Goal: Find specific page/section: Find specific page/section

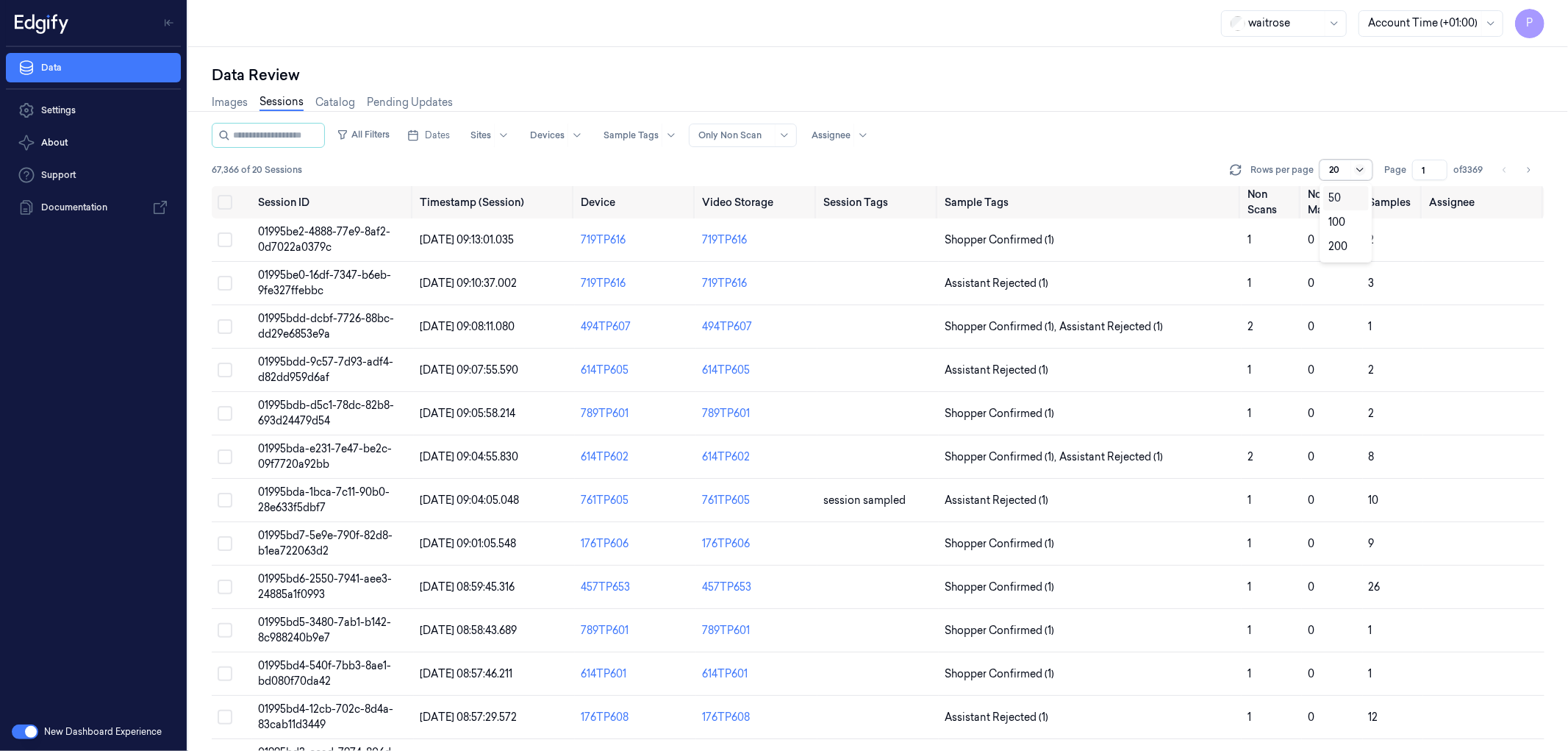
click at [1358, 167] on icon at bounding box center [1360, 169] width 12 height 12
click at [1373, 141] on div "All Filters Dates Sites Devices Sample Tags Alert Type Only Non Scan Assignee" at bounding box center [878, 135] width 1333 height 25
click at [1338, 168] on div at bounding box center [1339, 169] width 19 height 13
click at [1217, 101] on div "Images Sessions Catalog Pending Updates" at bounding box center [878, 104] width 1333 height 37
click at [450, 131] on span "Dates" at bounding box center [437, 135] width 25 height 13
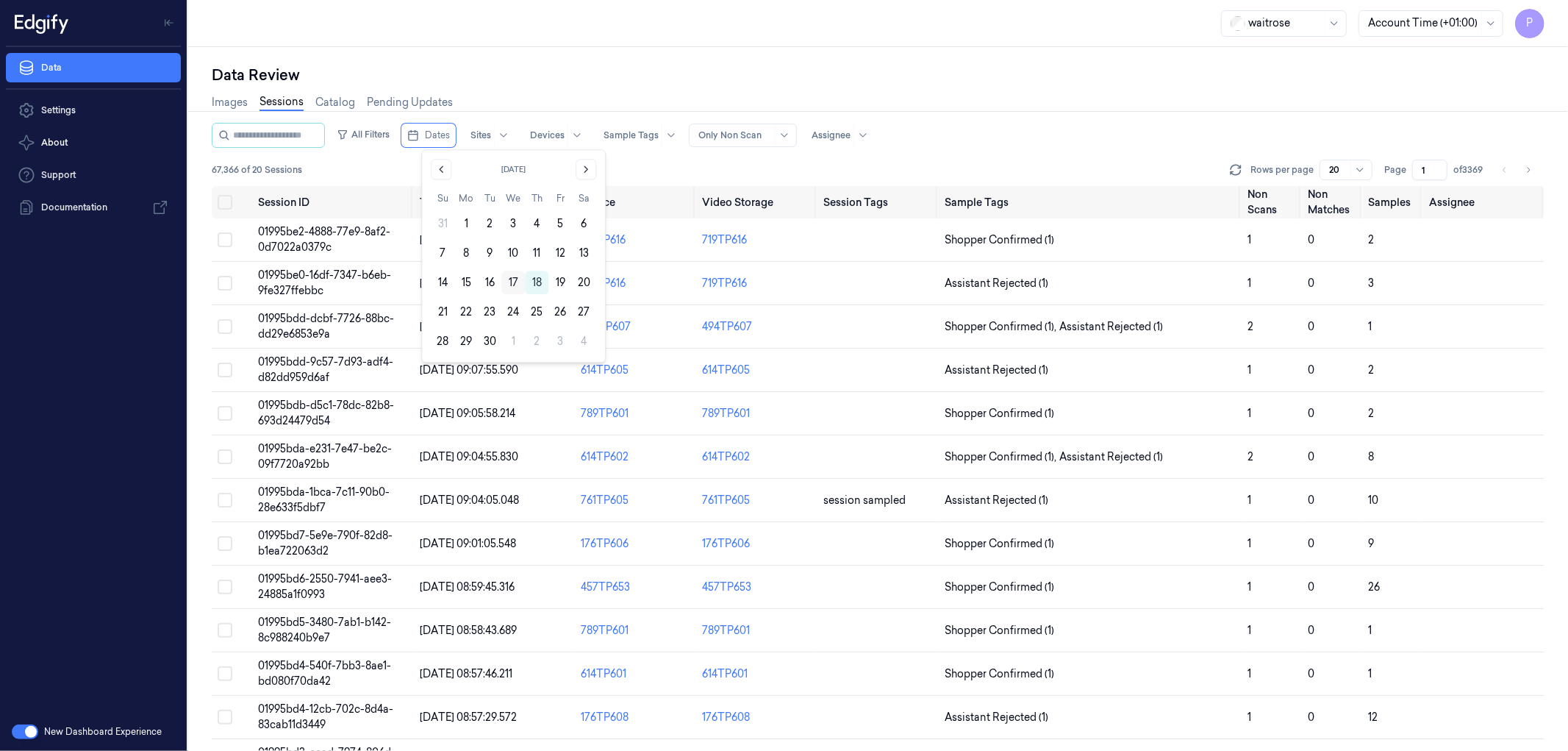
click at [511, 281] on button "17" at bounding box center [513, 282] width 23 height 23
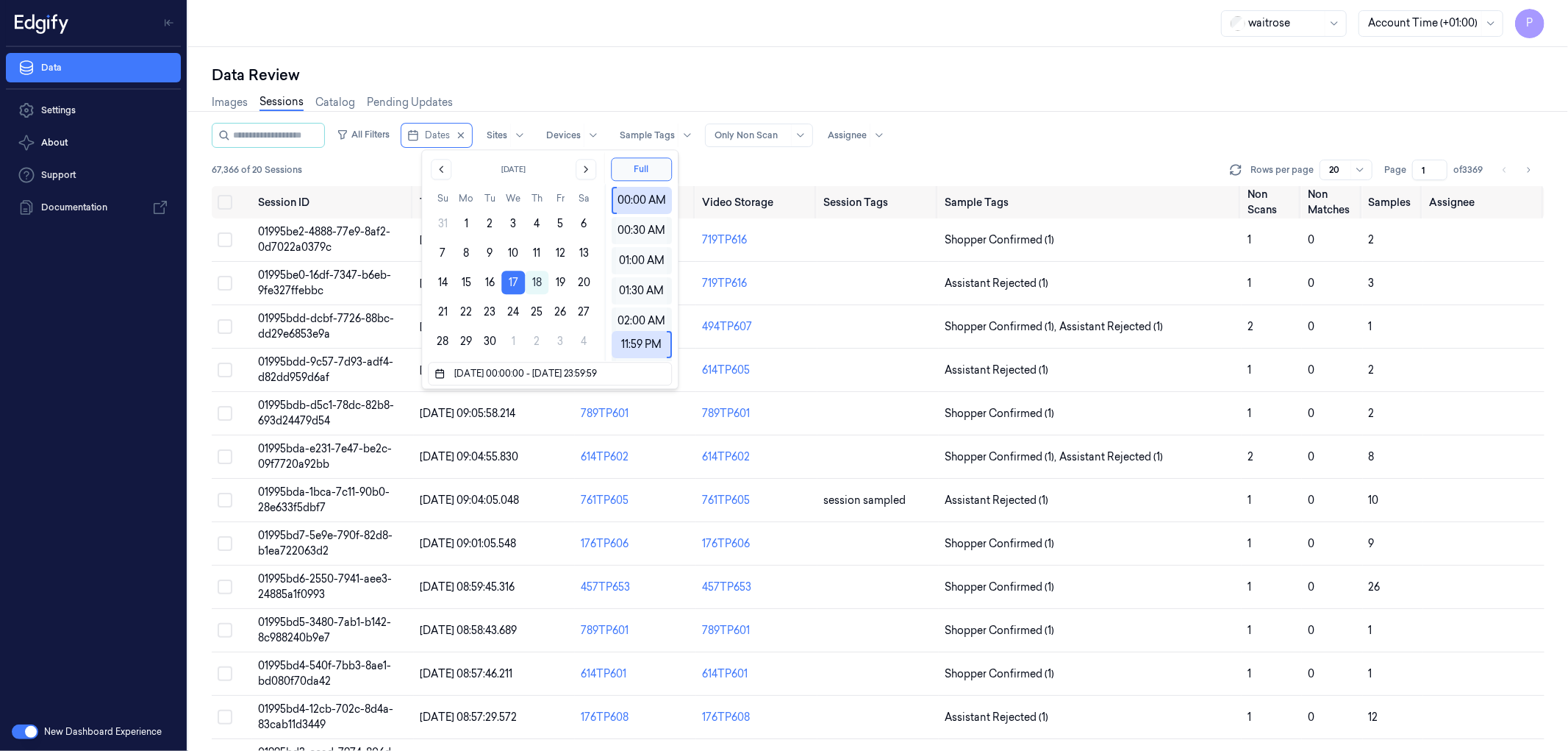
click at [744, 69] on div "Data Review" at bounding box center [878, 75] width 1333 height 20
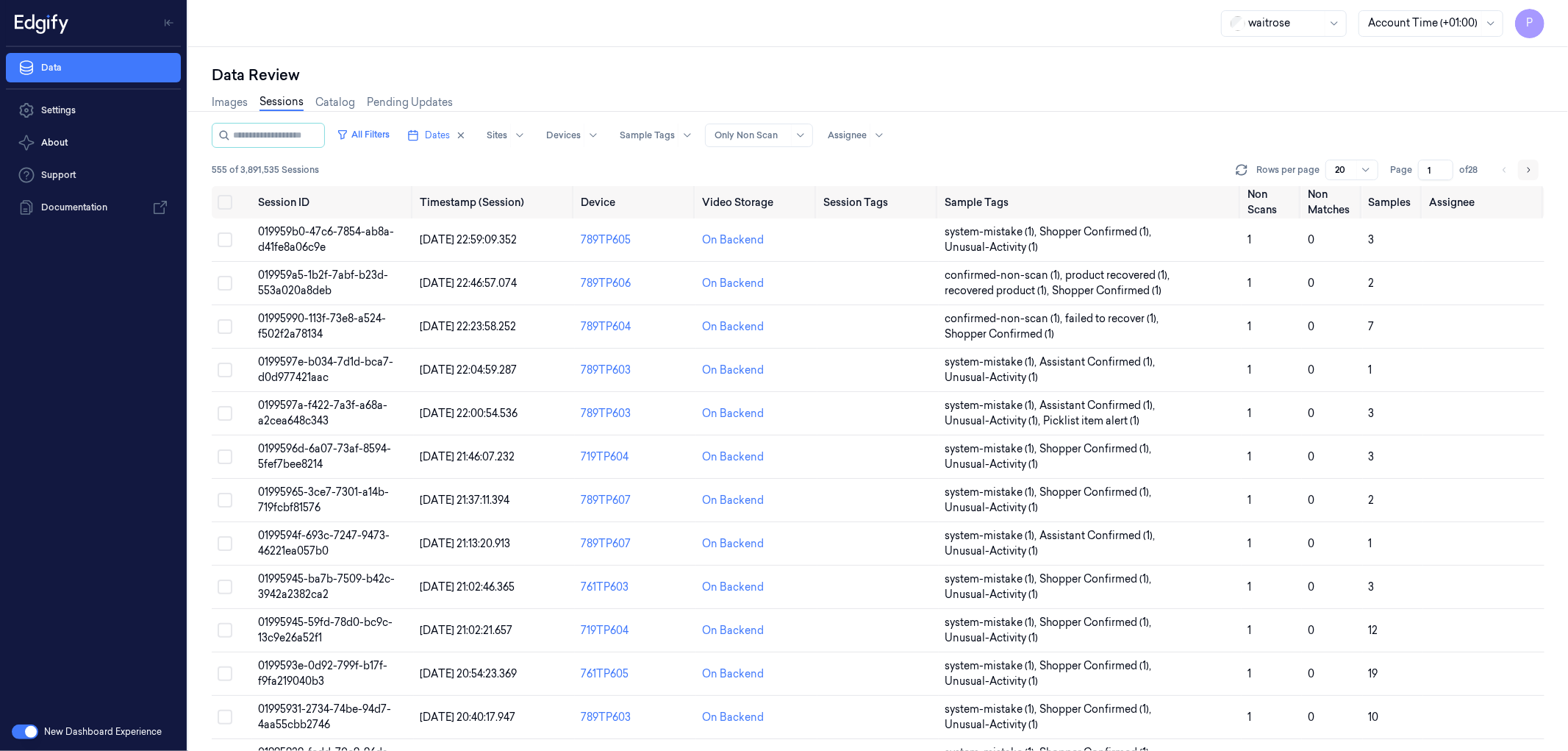
click at [1533, 169] on button "Go to next page" at bounding box center [1528, 169] width 20 height 20
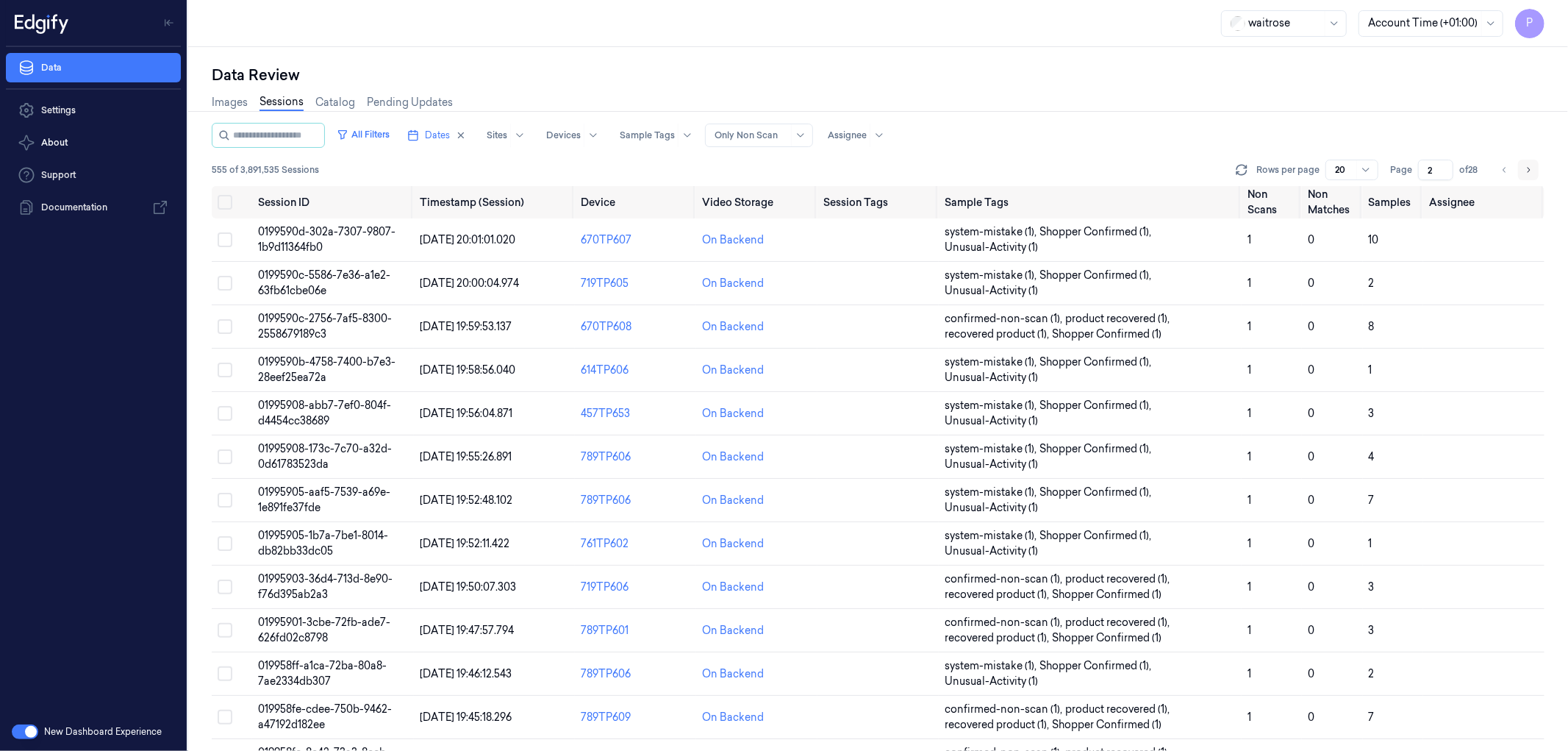
click at [1527, 168] on icon "Go to next page" at bounding box center [1528, 169] width 9 height 12
type input "3"
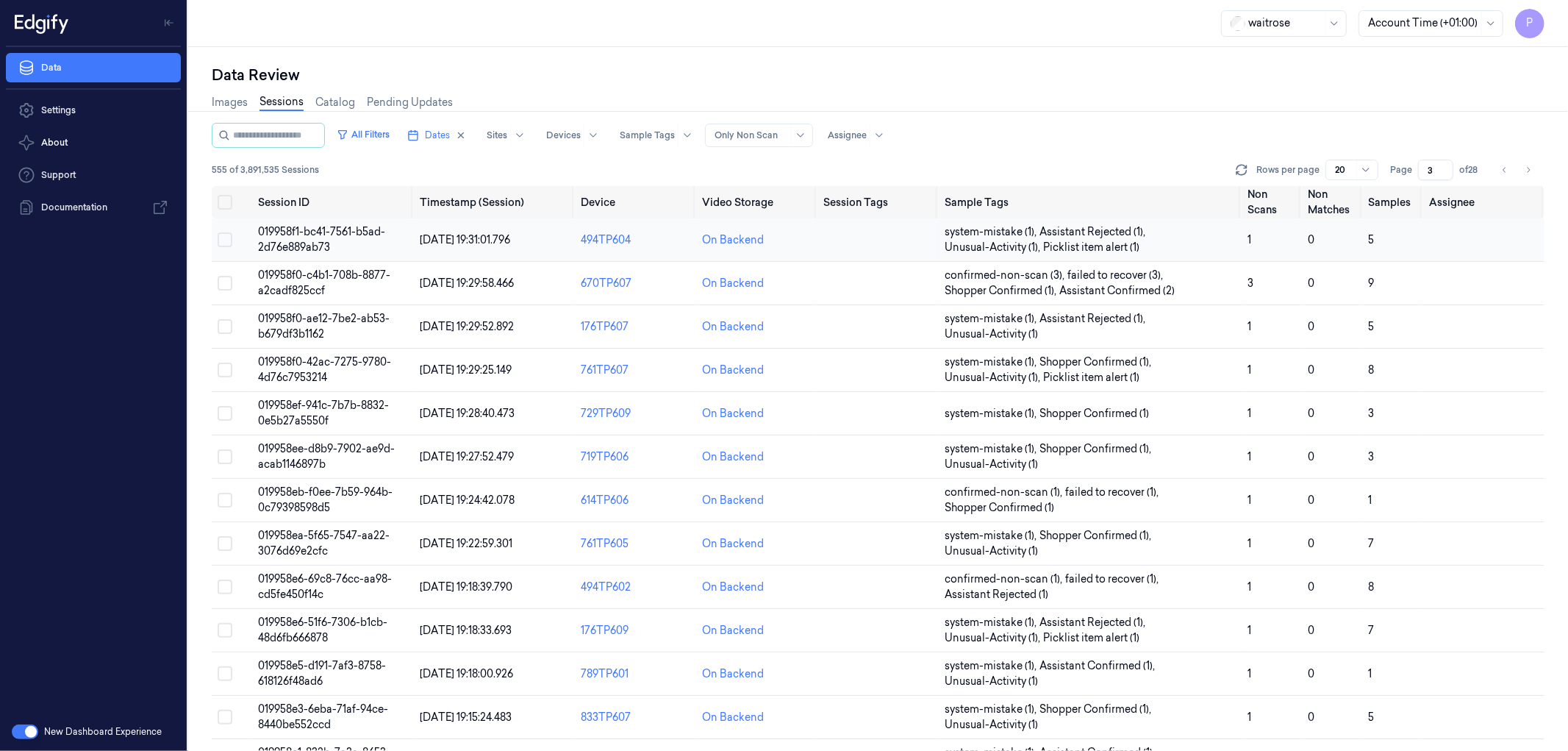
click at [346, 232] on span "019958f1-bc41-7561-b5ad-2d76e889ab73" at bounding box center [322, 239] width 127 height 29
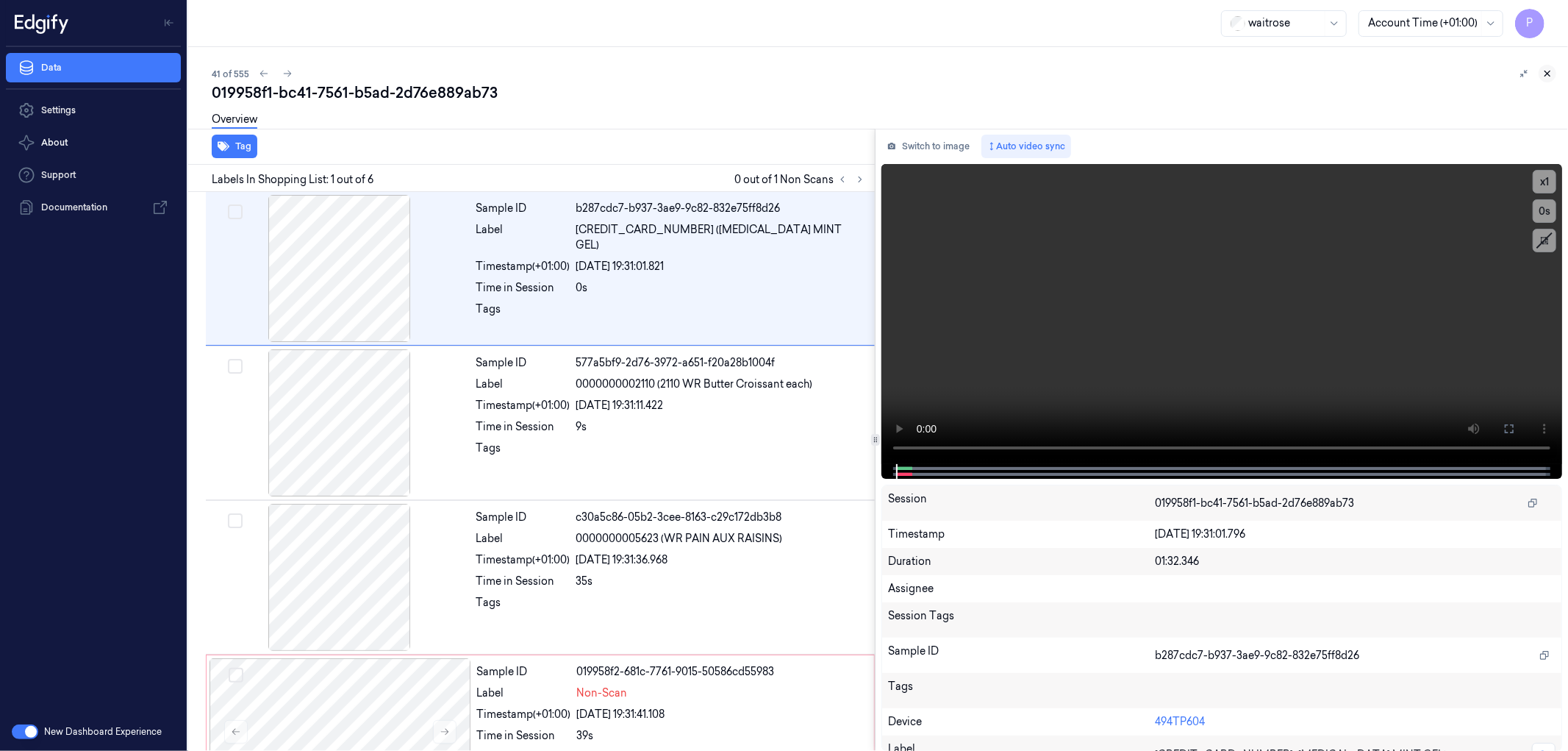
click at [1547, 72] on icon at bounding box center [1548, 74] width 5 height 5
